Goal: Information Seeking & Learning: Learn about a topic

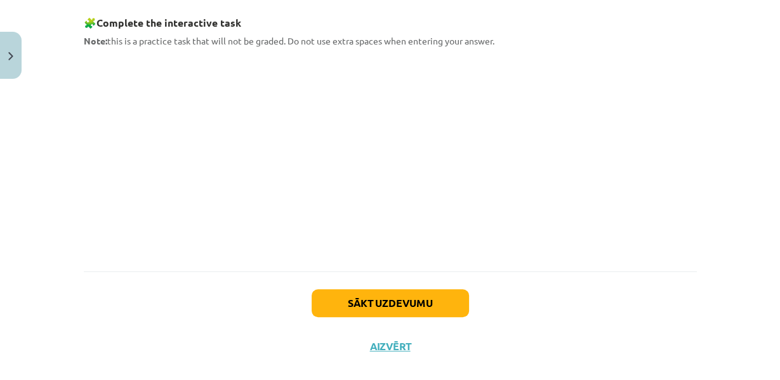
scroll to position [676, 0]
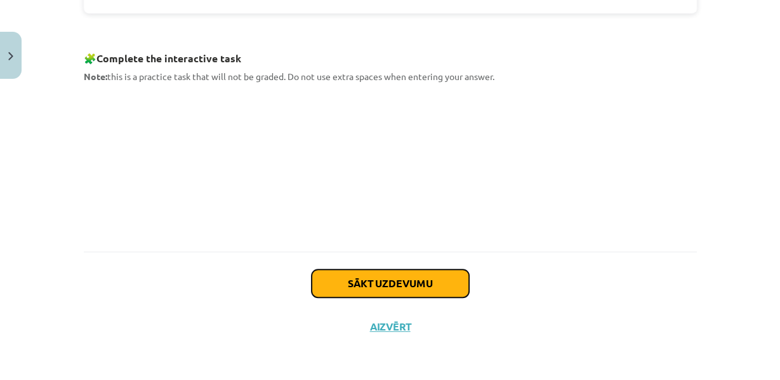
click at [383, 290] on button "Sākt uzdevumu" at bounding box center [390, 283] width 157 height 28
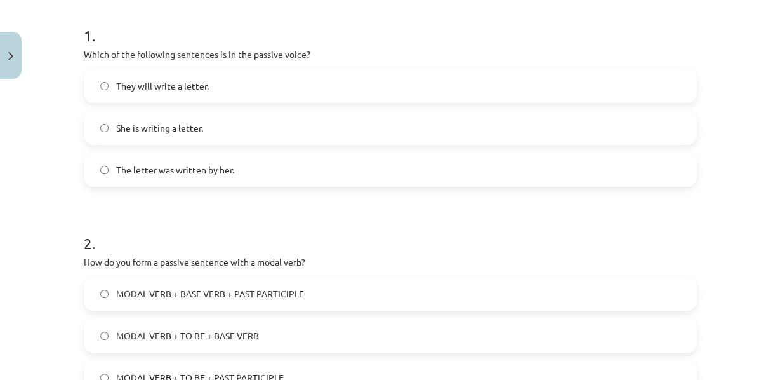
scroll to position [249, 0]
click at [192, 176] on span "The letter was written by her." at bounding box center [175, 168] width 118 height 13
click at [249, 230] on h1 "2 ." at bounding box center [390, 230] width 613 height 39
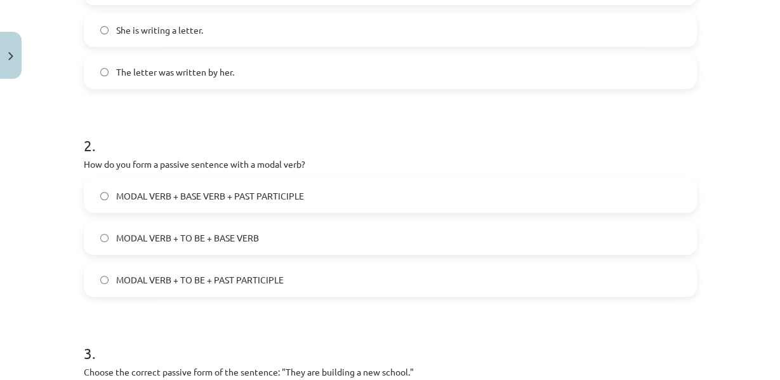
scroll to position [356, 0]
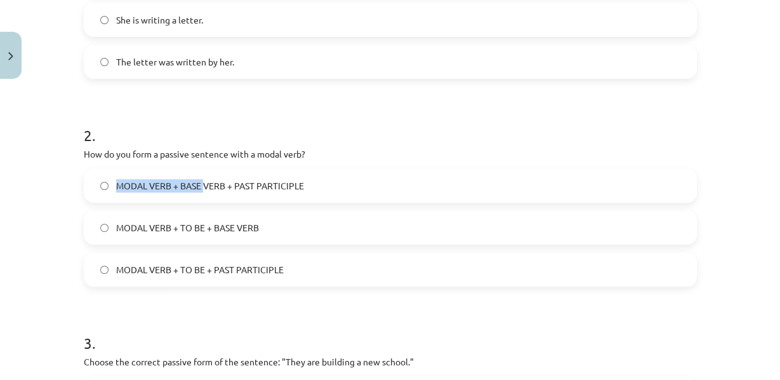
drag, startPoint x: 201, startPoint y: 192, endPoint x: 305, endPoint y: 178, distance: 105.0
click at [305, 178] on div "2 . How do you form a passive sentence with a modal verb? MODAL VERB + BASE VER…" at bounding box center [390, 195] width 613 height 182
click at [305, 161] on p "How do you form a passive sentence with a modal verb?" at bounding box center [390, 153] width 613 height 13
click at [177, 276] on span "MODAL VERB + TO BE + PAST PARTICIPLE" at bounding box center [200, 269] width 168 height 13
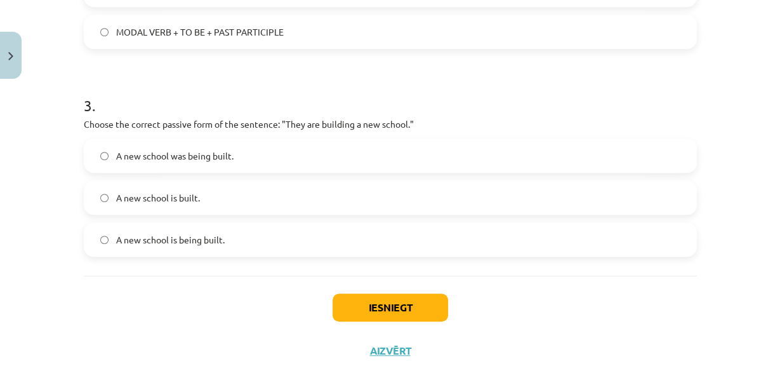
scroll to position [597, 0]
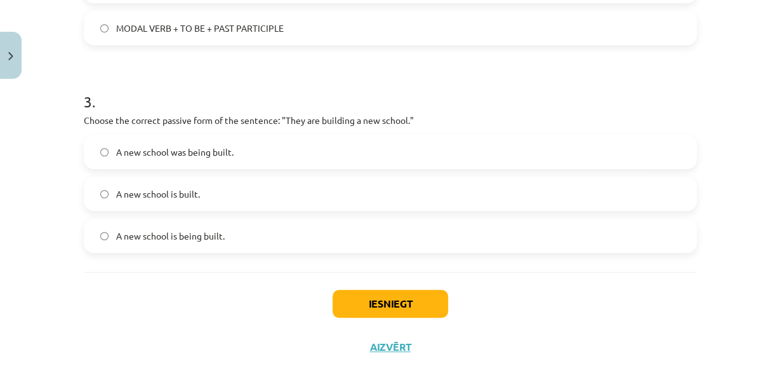
click at [216, 251] on label "A new school is being built." at bounding box center [390, 236] width 611 height 32
click at [398, 317] on button "Iesniegt" at bounding box center [391, 303] width 116 height 28
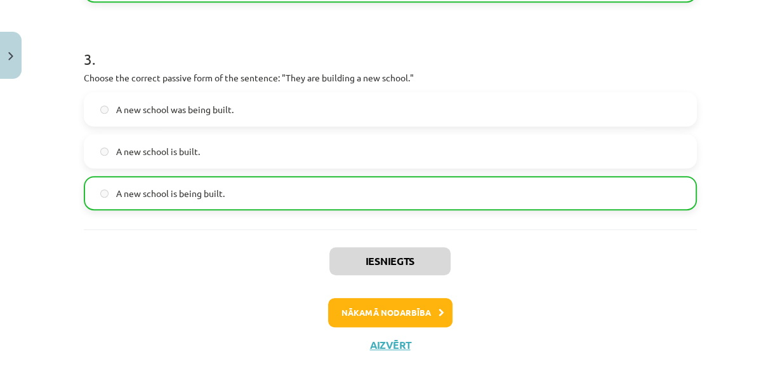
scroll to position [701, 0]
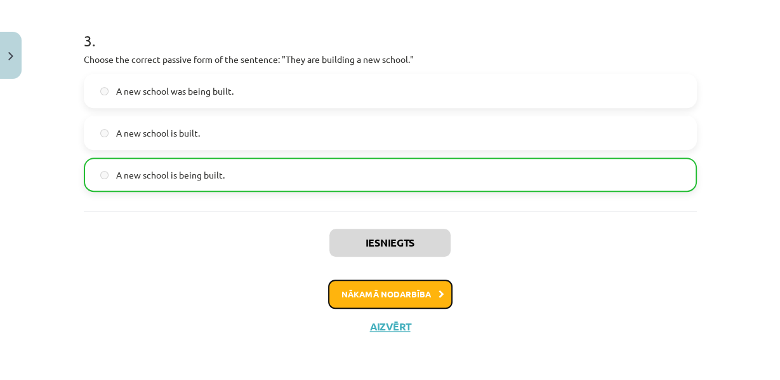
click at [393, 291] on button "Nākamā nodarbība" at bounding box center [390, 293] width 124 height 29
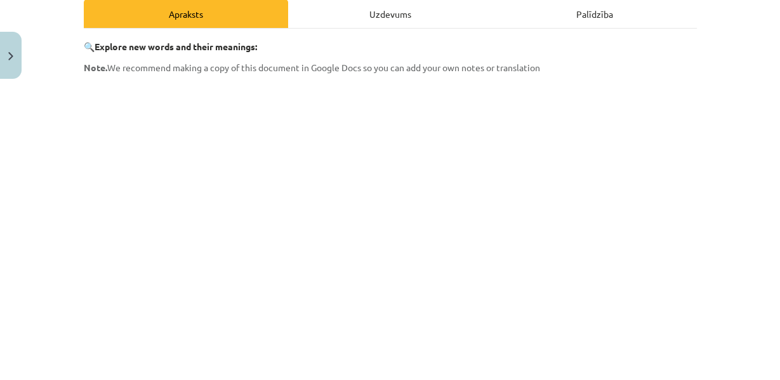
scroll to position [465, 0]
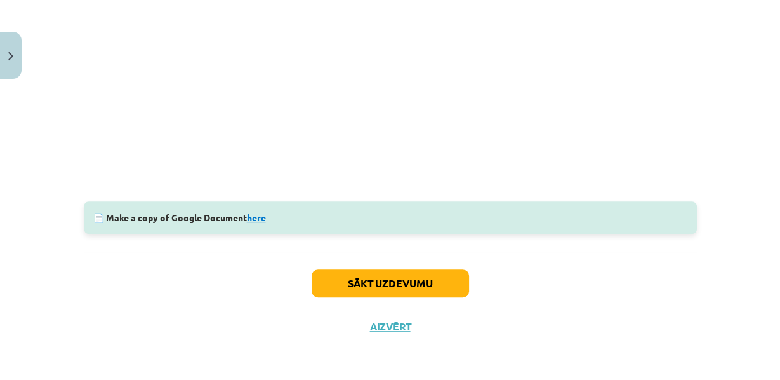
click at [260, 211] on link "here" at bounding box center [256, 216] width 19 height 11
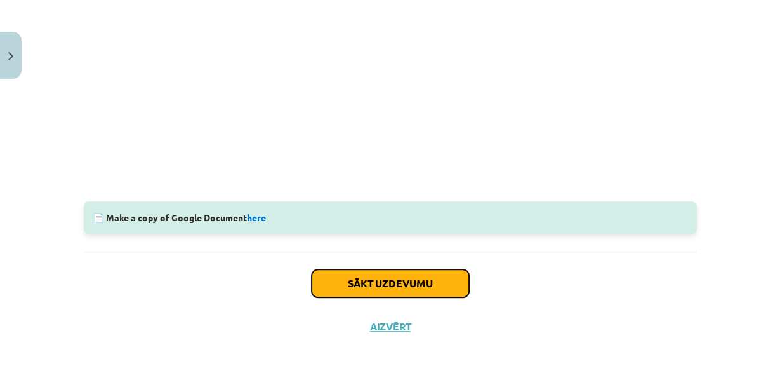
click at [376, 282] on button "Sākt uzdevumu" at bounding box center [390, 283] width 157 height 28
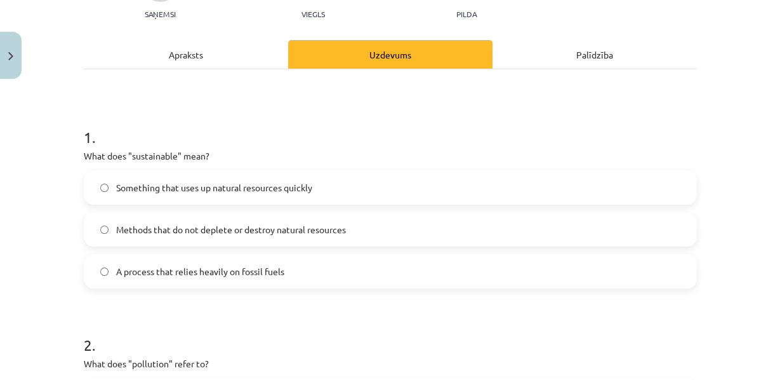
scroll to position [147, 0]
click at [224, 235] on span "Methods that do not deplete or destroy natural resources" at bounding box center [231, 228] width 230 height 13
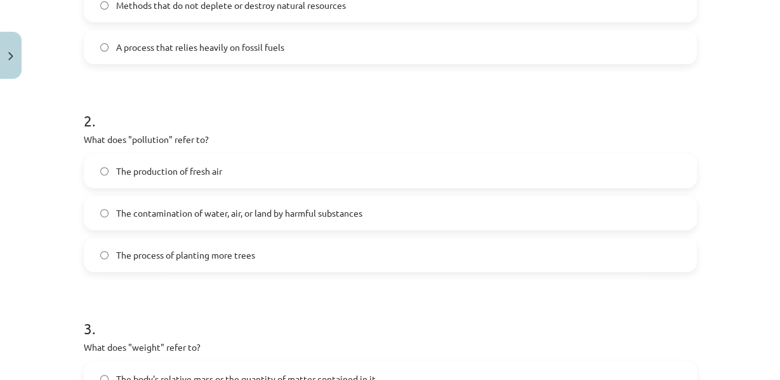
scroll to position [382, 0]
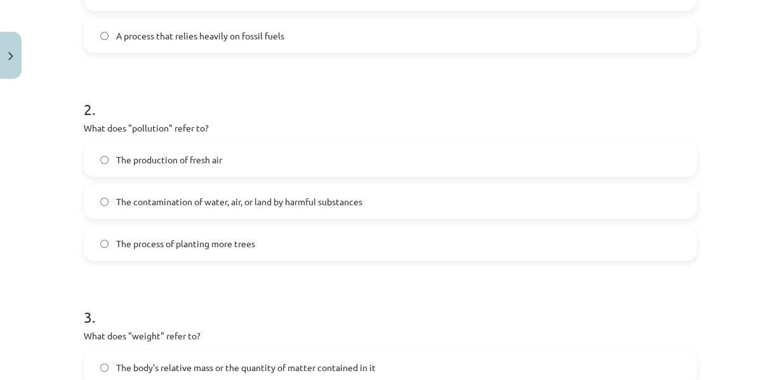
click at [247, 208] on span "The contamination of water, air, or land by harmful substances" at bounding box center [239, 201] width 246 height 13
click at [264, 309] on h1 "3 ." at bounding box center [390, 305] width 613 height 39
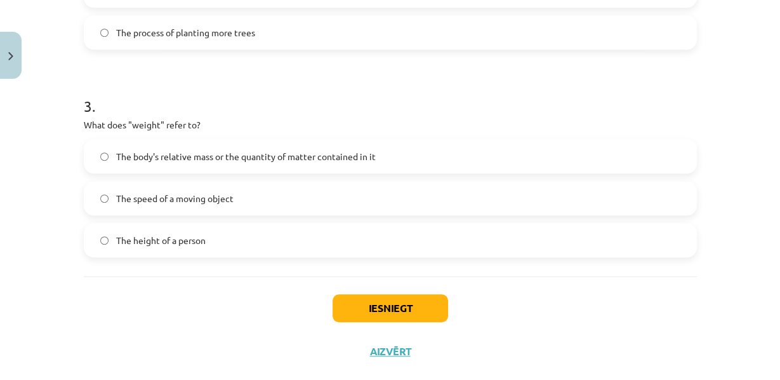
scroll to position [587, 0]
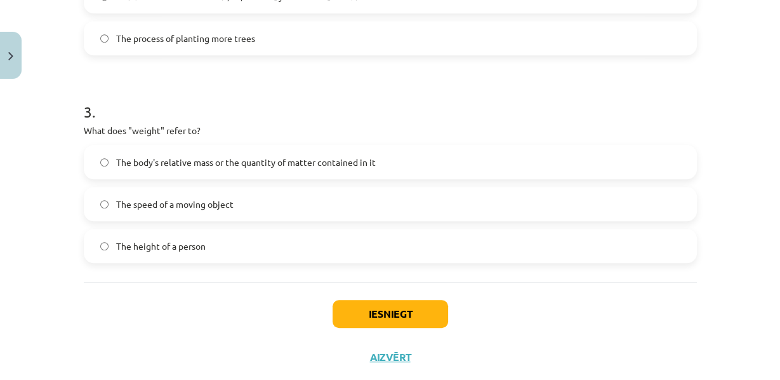
click at [168, 178] on label "The body's relative mass or the quantity of matter contained in it" at bounding box center [390, 162] width 611 height 32
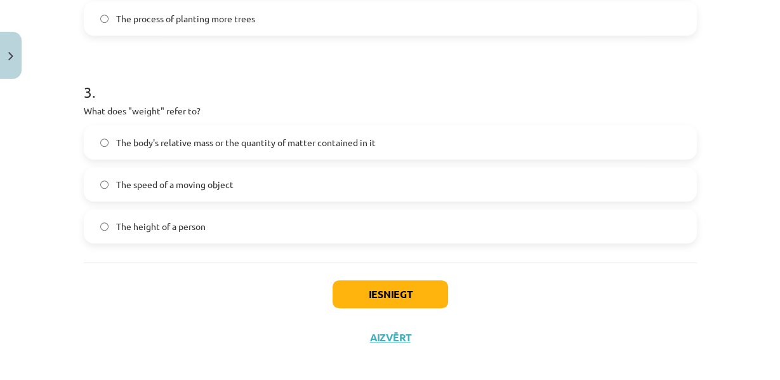
scroll to position [657, 0]
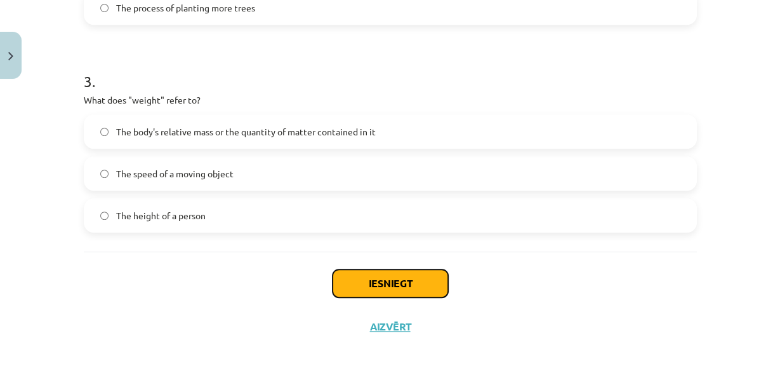
click at [363, 277] on button "Iesniegt" at bounding box center [391, 283] width 116 height 28
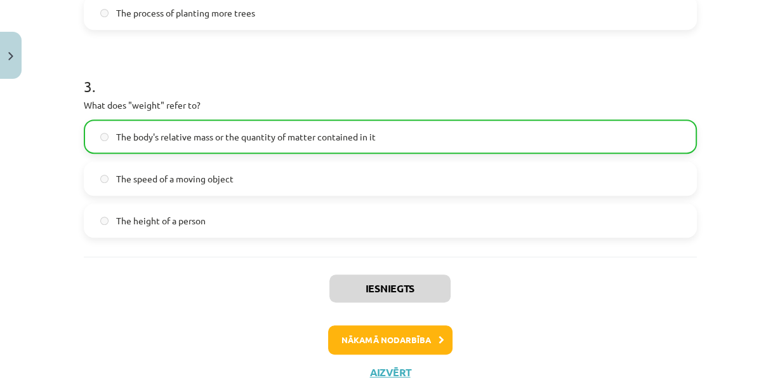
scroll to position [701, 0]
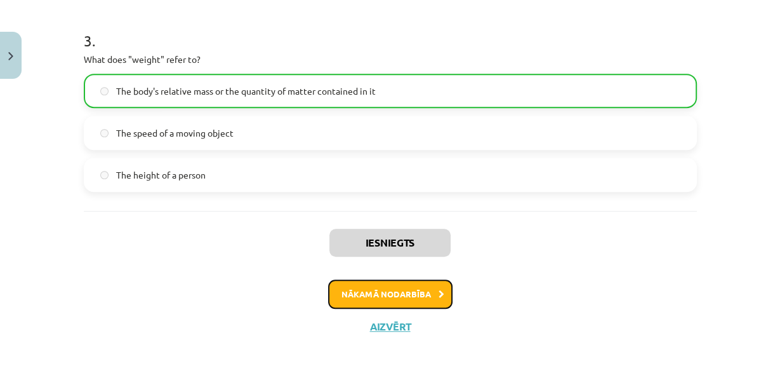
click at [368, 286] on button "Nākamā nodarbība" at bounding box center [390, 293] width 124 height 29
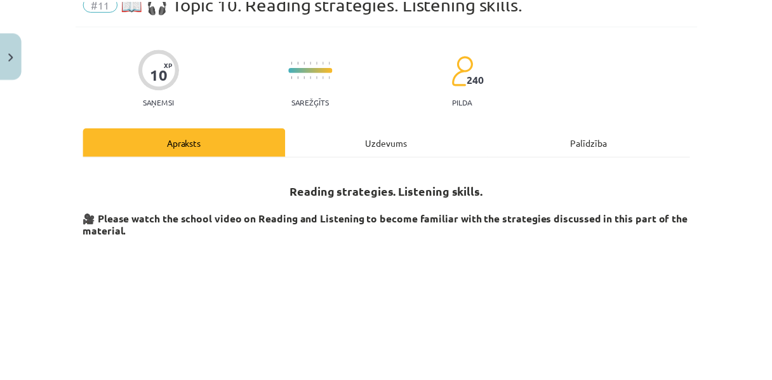
scroll to position [0, 0]
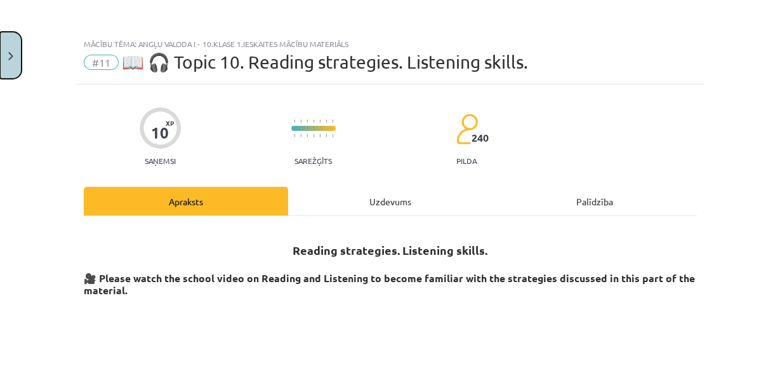
click at [4, 58] on button "Close" at bounding box center [11, 55] width 22 height 47
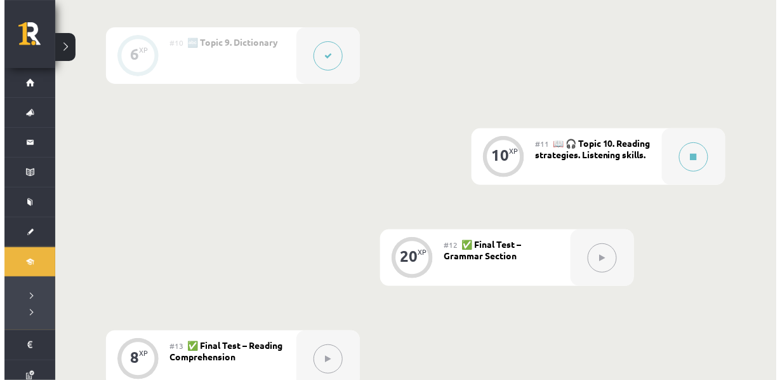
scroll to position [1201, 0]
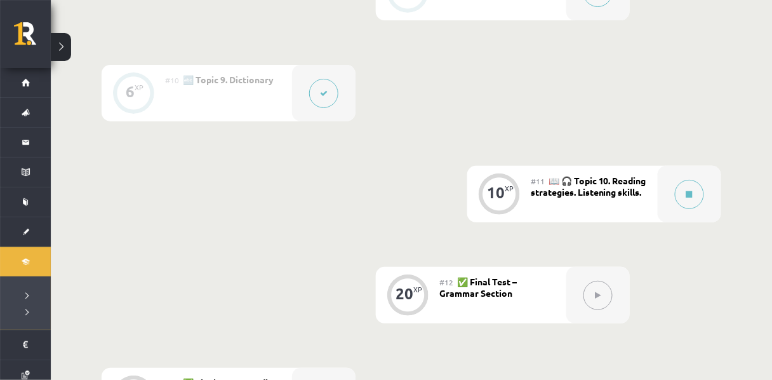
click at [584, 197] on span "📖 🎧 Topic 10. Reading strategies. Listening skills." at bounding box center [589, 186] width 116 height 23
click at [690, 198] on icon at bounding box center [689, 194] width 6 height 8
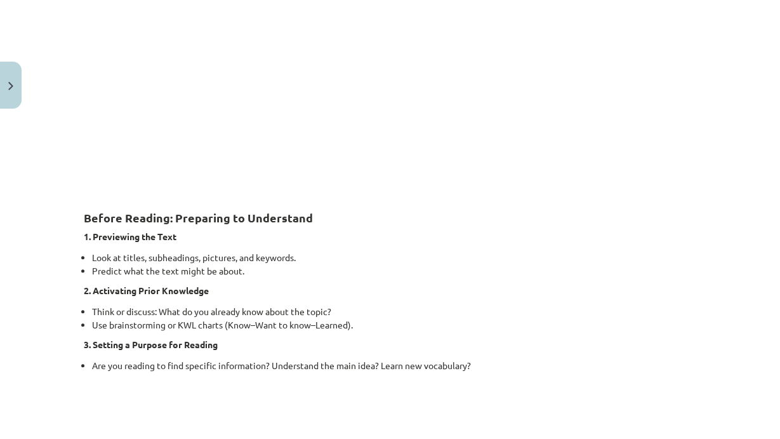
scroll to position [367, 0]
